Goal: Communication & Community: Participate in discussion

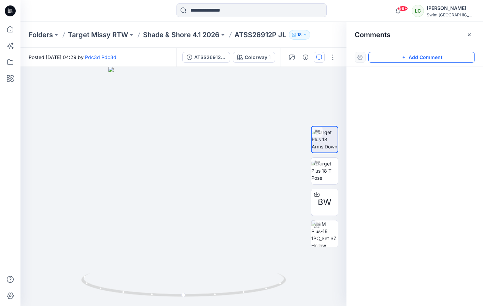
click at [416, 58] on button "Add Comment" at bounding box center [421, 57] width 106 height 11
click at [185, 221] on div "1" at bounding box center [183, 186] width 326 height 239
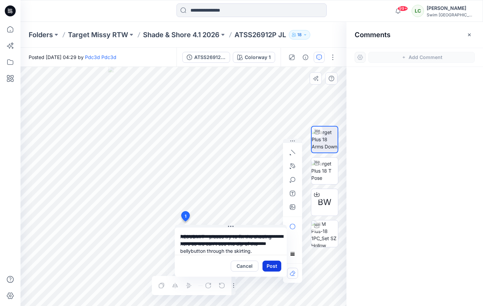
type textarea "**********"
click at [275, 269] on button "Post" at bounding box center [271, 266] width 19 height 11
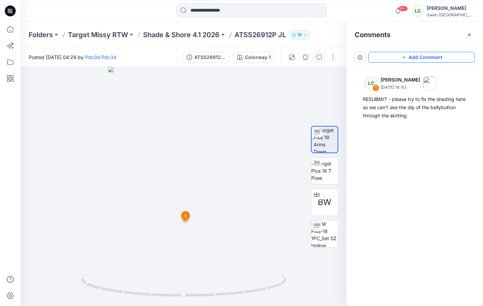
click at [400, 56] on button "Add Comment" at bounding box center [421, 57] width 106 height 11
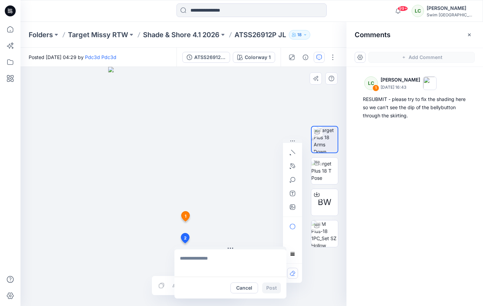
click at [185, 243] on div "2 Cancel Post 1 LC [PERSON_NAME] [DATE] 16:43 RESUBMIT - please try to fix the …" at bounding box center [183, 186] width 326 height 239
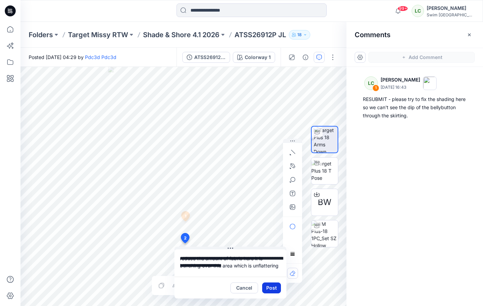
type textarea "**********"
click at [273, 289] on button "Post" at bounding box center [271, 288] width 19 height 11
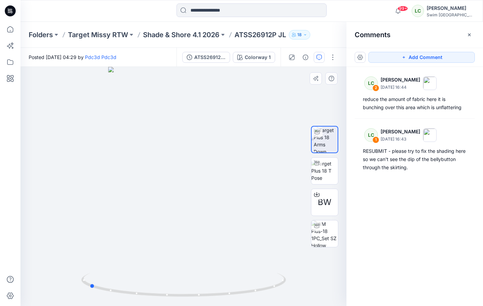
drag, startPoint x: 188, startPoint y: 269, endPoint x: 298, endPoint y: 247, distance: 112.2
click at [298, 247] on div at bounding box center [183, 186] width 326 height 239
drag, startPoint x: 212, startPoint y: 217, endPoint x: 307, endPoint y: 203, distance: 95.6
click at [307, 203] on div "BW Colorway 1 Loading... Material Properties Loading... 3 1 LC [PERSON_NAME] [D…" at bounding box center [183, 186] width 326 height 239
drag, startPoint x: 170, startPoint y: 251, endPoint x: 187, endPoint y: 231, distance: 25.7
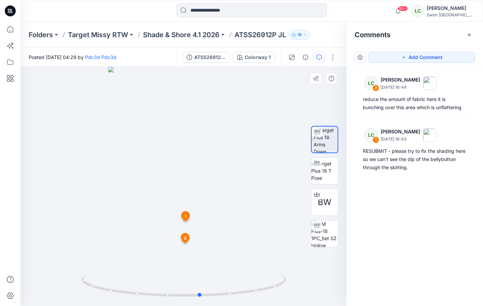
click at [187, 231] on div at bounding box center [183, 186] width 326 height 239
click at [467, 34] on icon "button" at bounding box center [469, 34] width 5 height 5
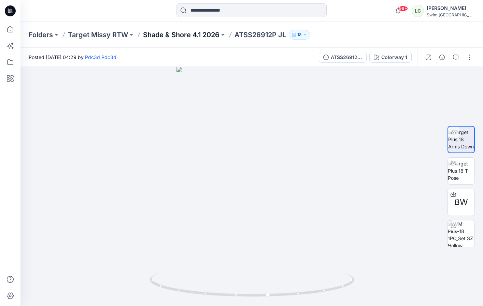
click at [196, 38] on p "Shade & Shore 4.1 2026" at bounding box center [181, 35] width 76 height 10
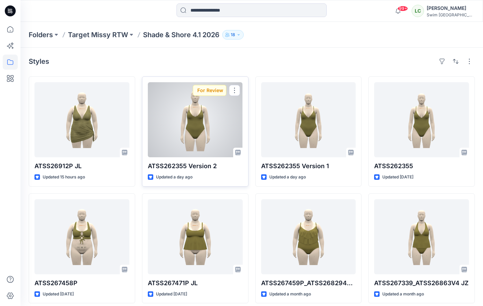
click at [202, 129] on div at bounding box center [195, 119] width 95 height 75
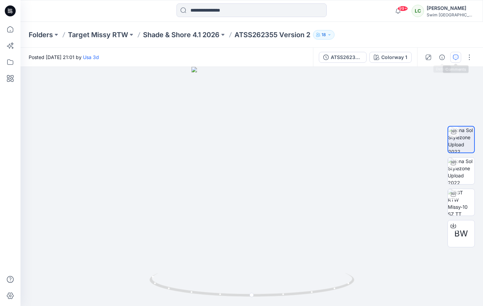
click at [454, 59] on icon "button" at bounding box center [455, 57] width 5 height 5
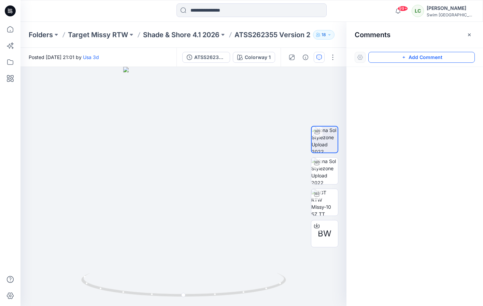
click at [435, 60] on button "Add Comment" at bounding box center [421, 57] width 106 height 11
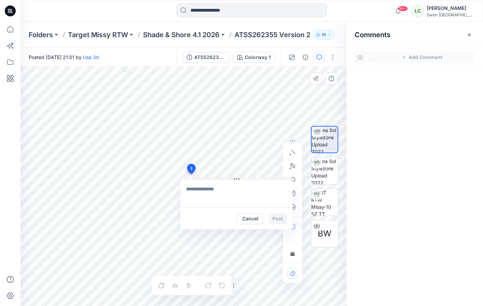
click at [191, 174] on div "1 Cancel Post Layer 1" at bounding box center [183, 186] width 326 height 239
click at [292, 163] on icon "button" at bounding box center [292, 165] width 5 height 5
click at [256, 166] on icon "button" at bounding box center [257, 165] width 2 height 2
click at [199, 191] on textarea at bounding box center [237, 193] width 112 height 27
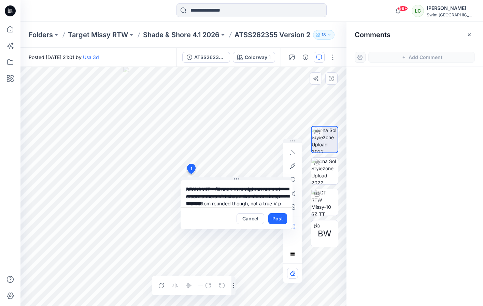
scroll to position [6, 0]
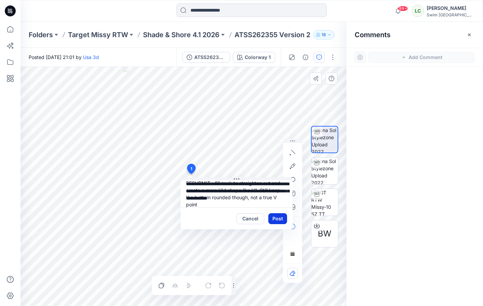
type textarea "**********"
click at [277, 220] on button "Post" at bounding box center [277, 218] width 19 height 11
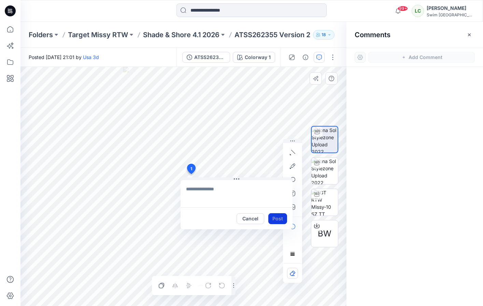
scroll to position [0, 0]
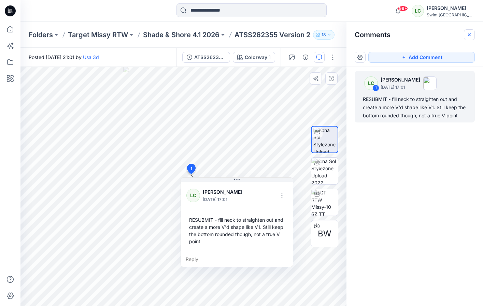
click at [470, 35] on icon "button" at bounding box center [469, 34] width 5 height 5
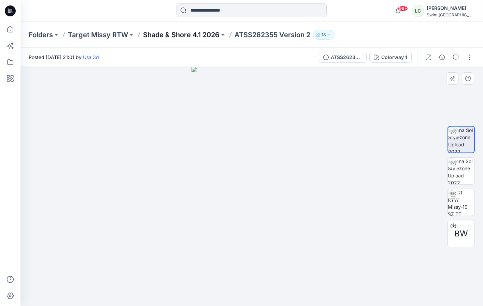
click at [206, 34] on p "Shade & Shore 4.1 2026" at bounding box center [181, 35] width 76 height 10
